Goal: Answer question/provide support

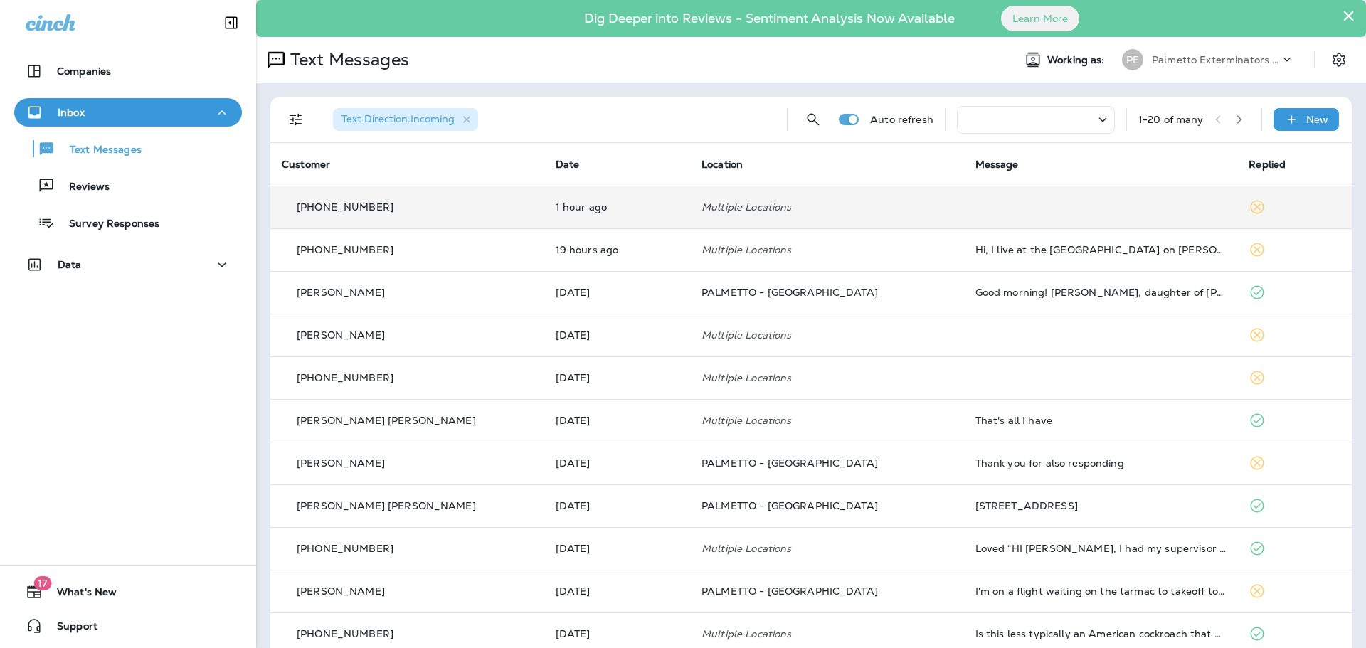
click at [335, 206] on p "[PHONE_NUMBER]" at bounding box center [345, 206] width 97 height 11
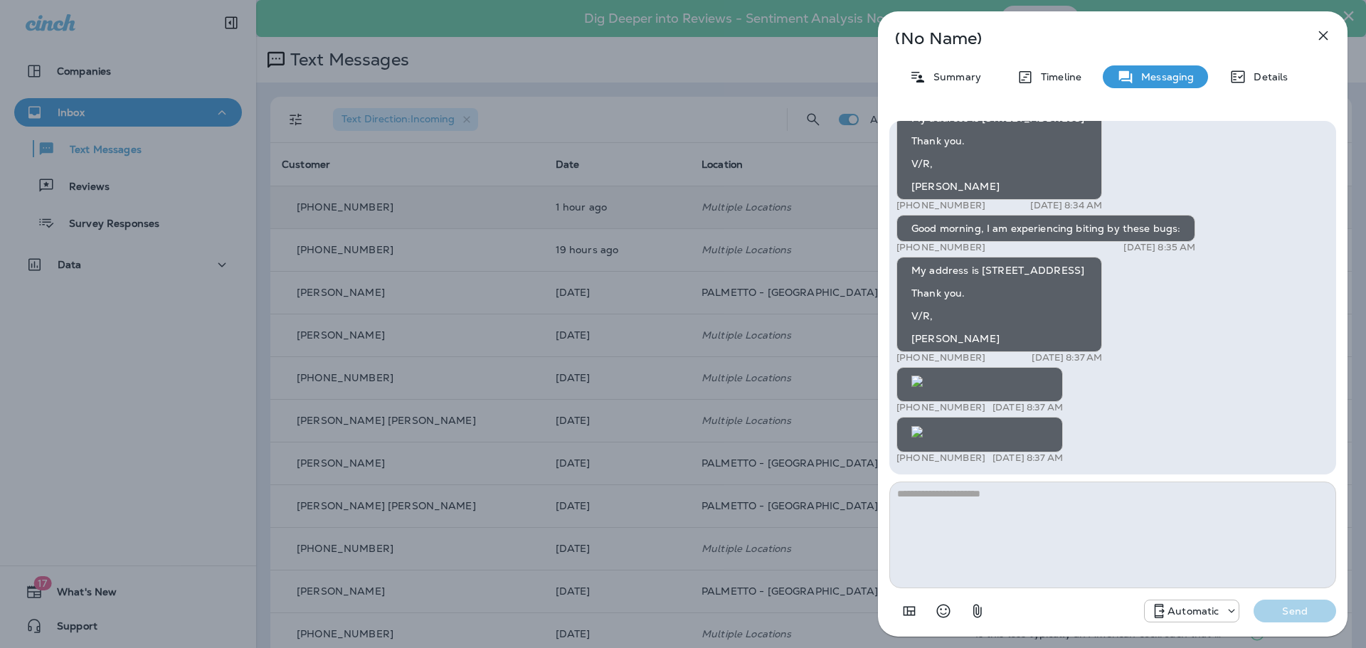
click at [923, 426] on img at bounding box center [917, 431] width 11 height 11
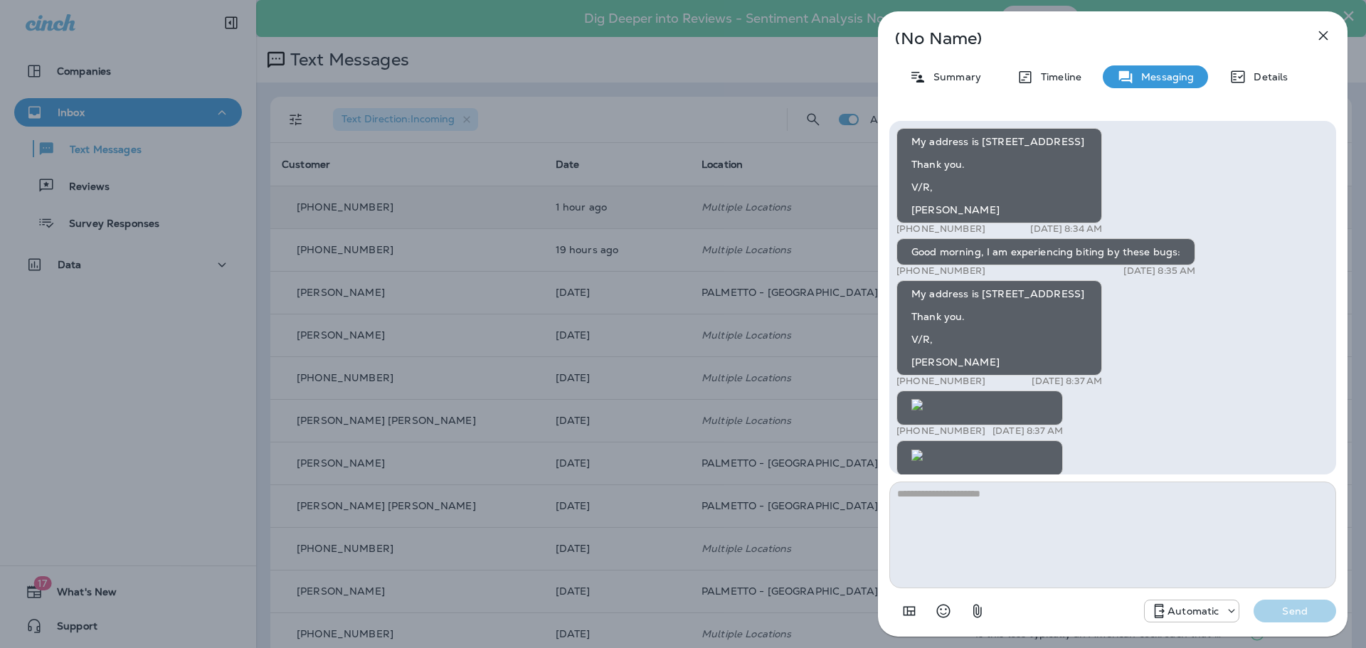
scroll to position [-444, 0]
click at [923, 399] on img at bounding box center [917, 404] width 11 height 11
click at [1322, 36] on icon "button" at bounding box center [1323, 35] width 17 height 17
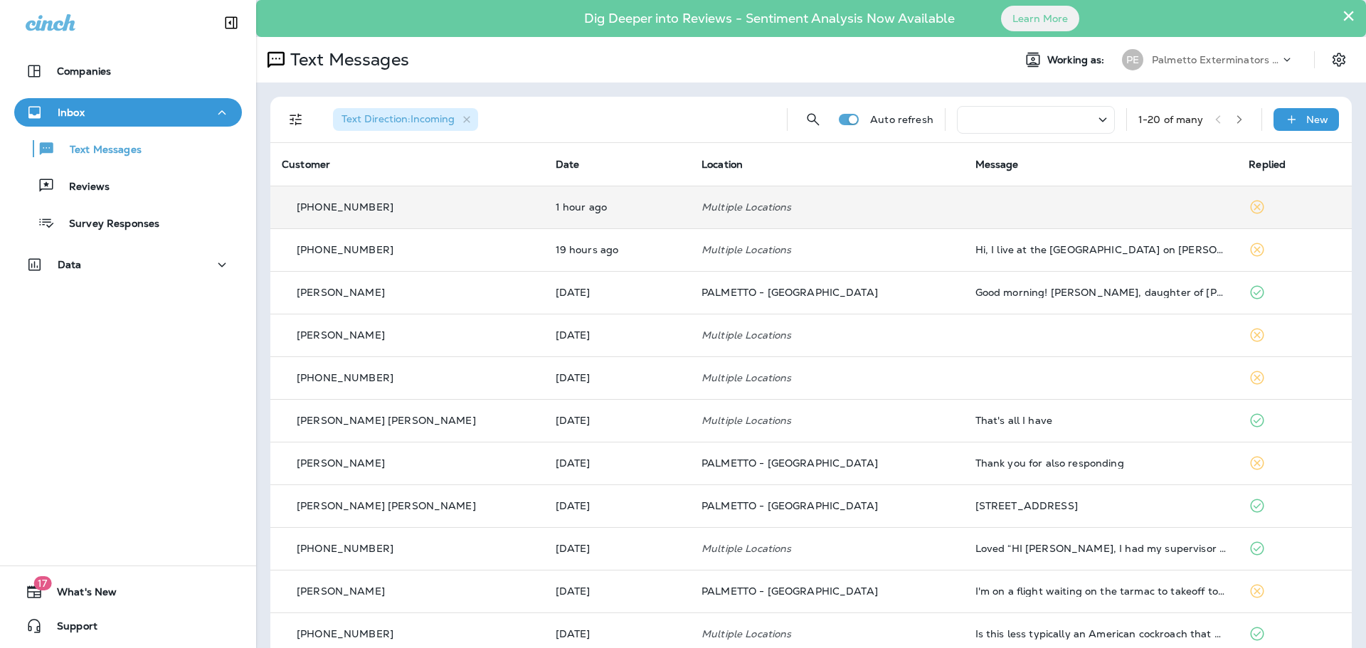
click at [371, 211] on p "[PHONE_NUMBER]" at bounding box center [345, 206] width 97 height 11
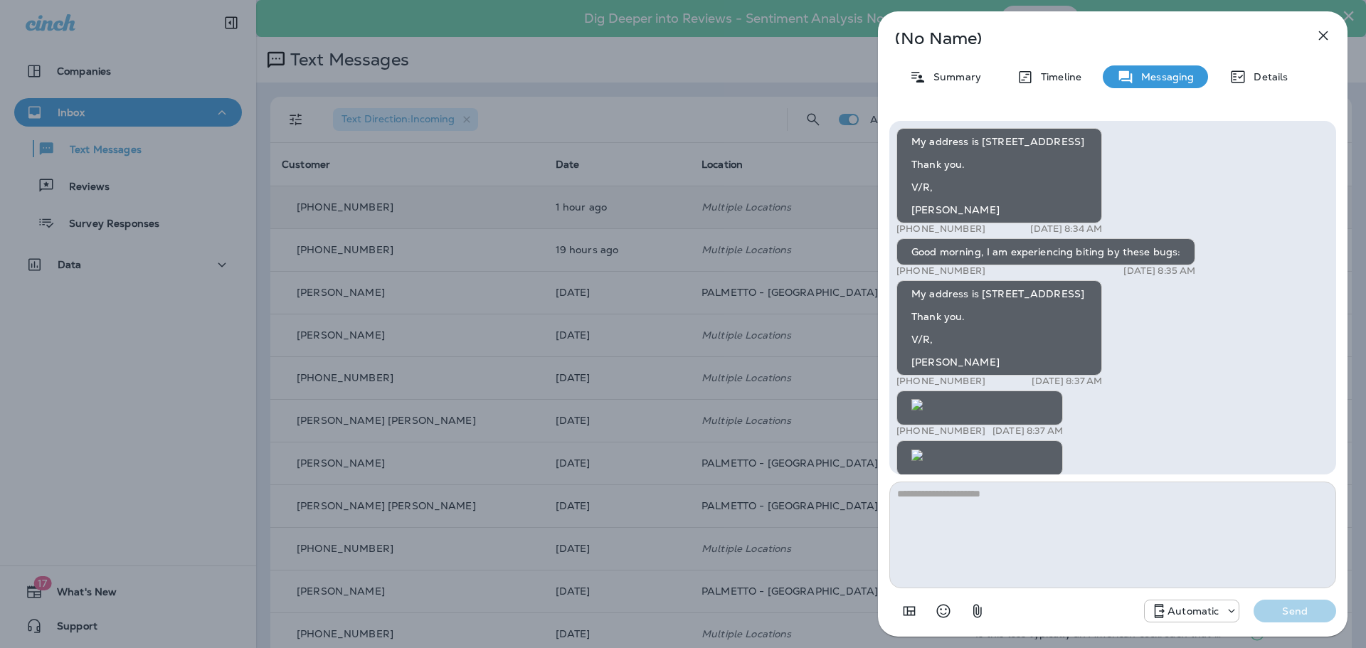
scroll to position [-134, 0]
click at [1323, 37] on icon "button" at bounding box center [1323, 35] width 9 height 9
